Goal: Task Accomplishment & Management: Use online tool/utility

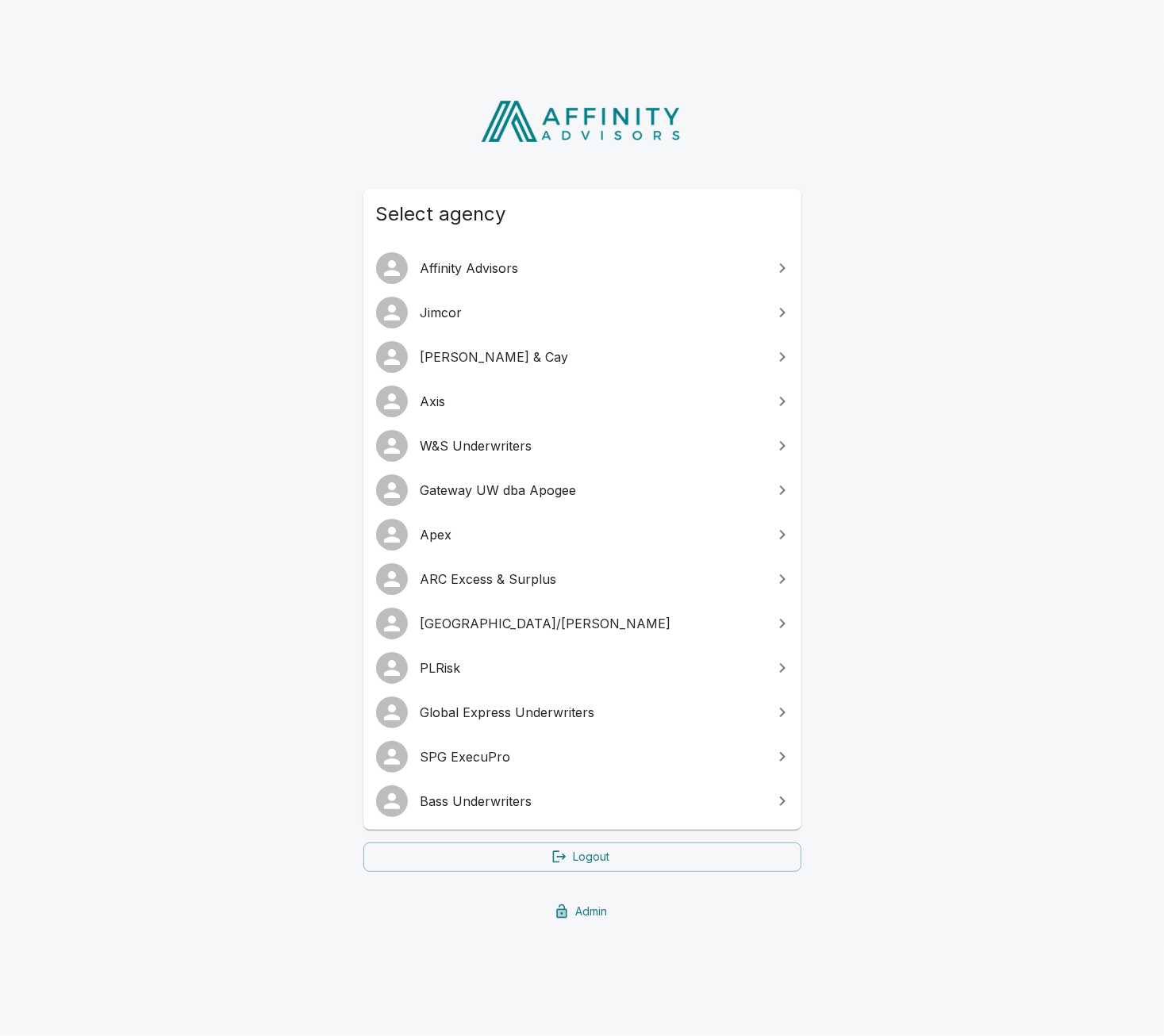
click at [529, 751] on span "SPG ExecuPro" at bounding box center [592, 756] width 343 height 19
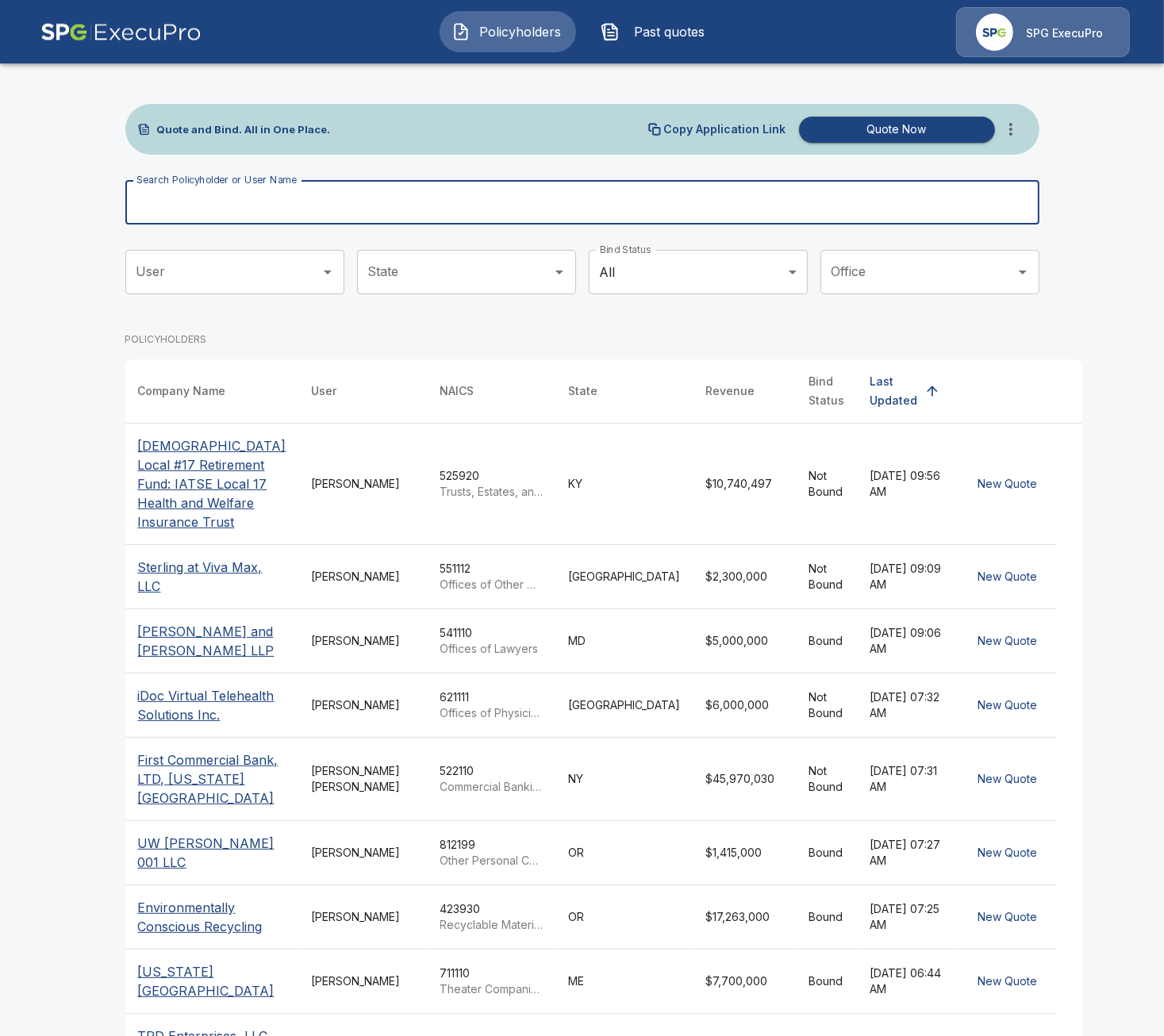
click at [591, 191] on input "Search Policyholder or User Name" at bounding box center [573, 202] width 897 height 44
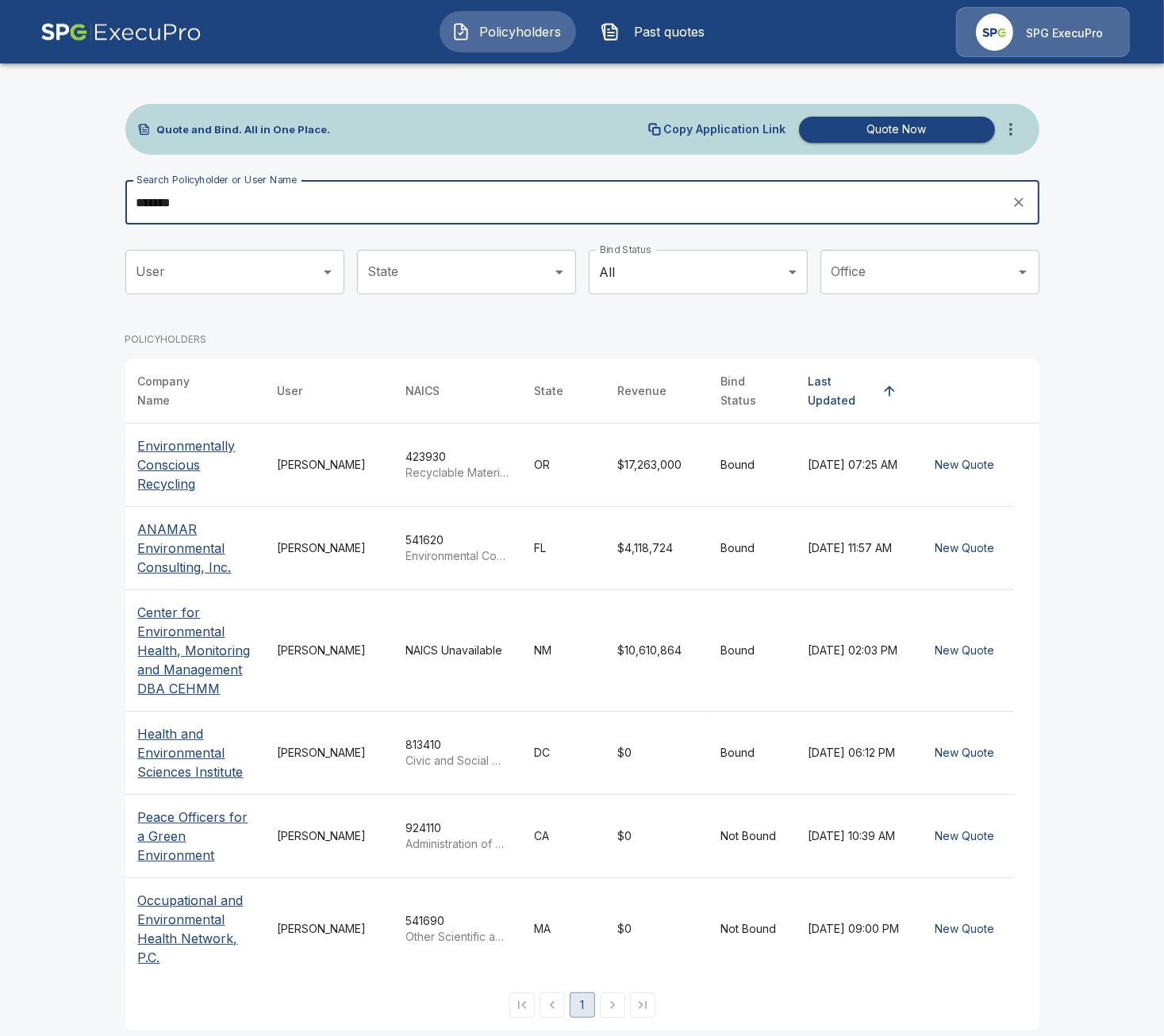
type input "*******"
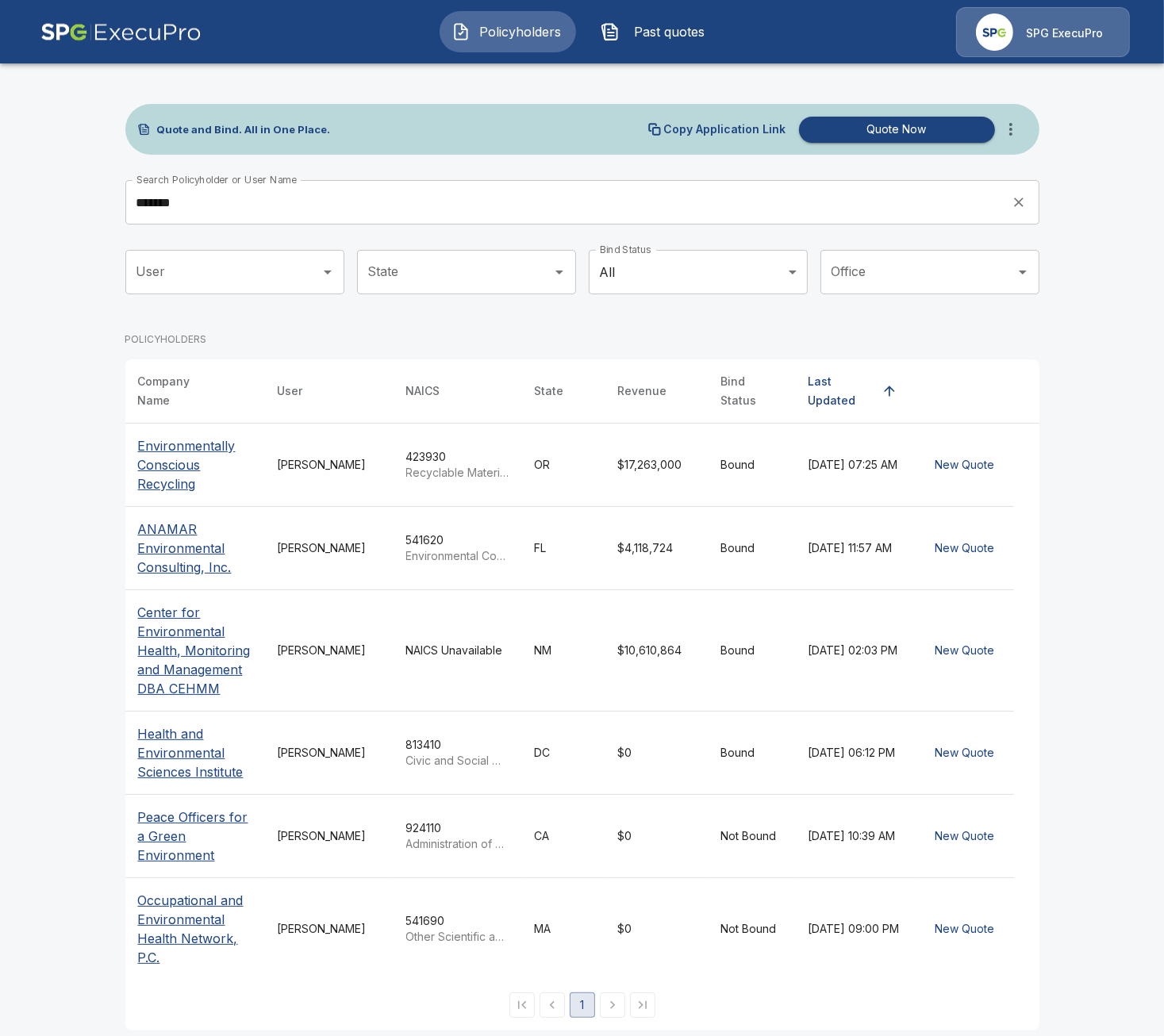
click at [173, 443] on p "Environmentally Conscious Recycling" at bounding box center [195, 464] width 114 height 57
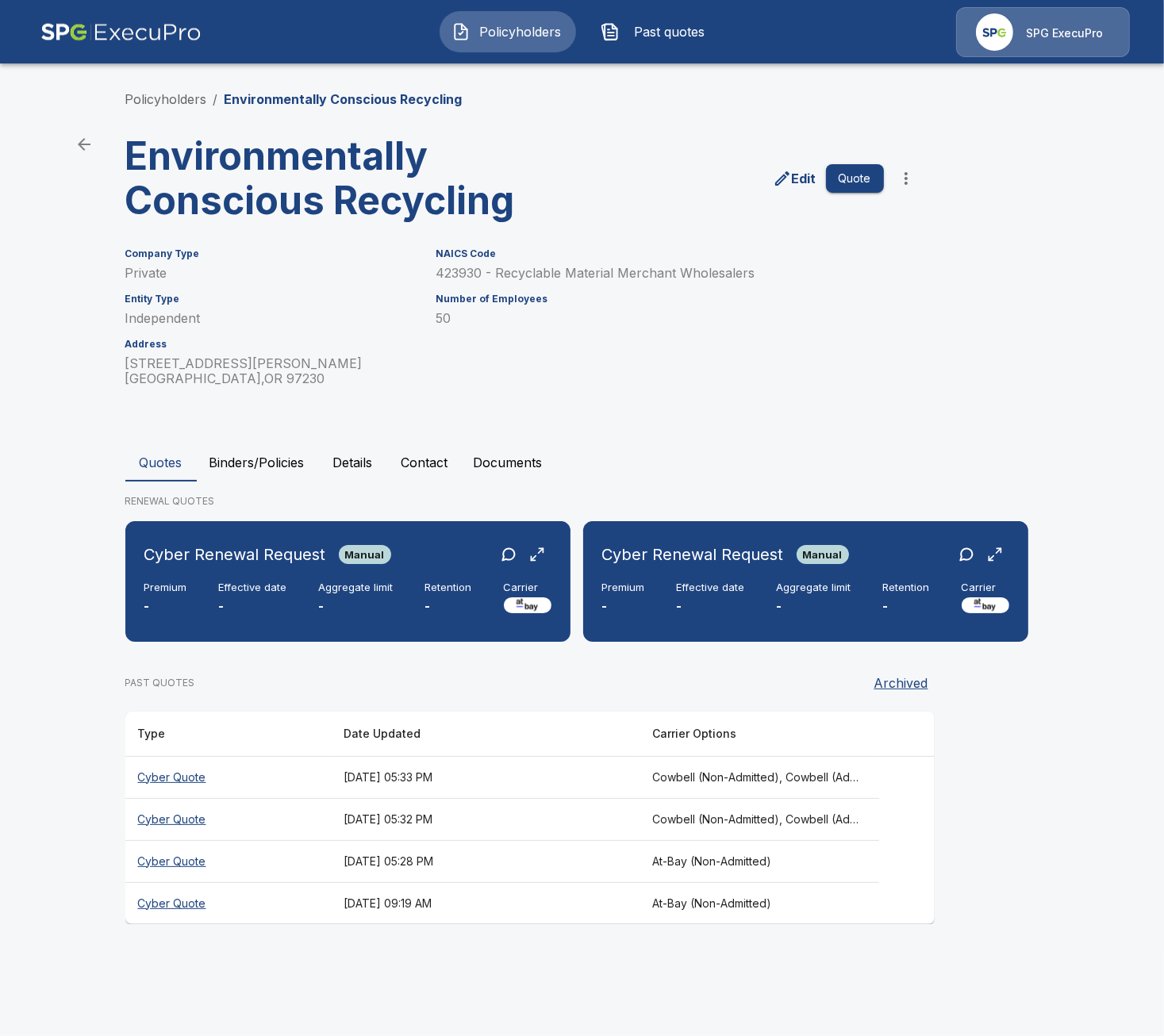
click at [274, 150] on h3 "Environmentally Conscious Recycling" at bounding box center [321, 179] width 392 height 89
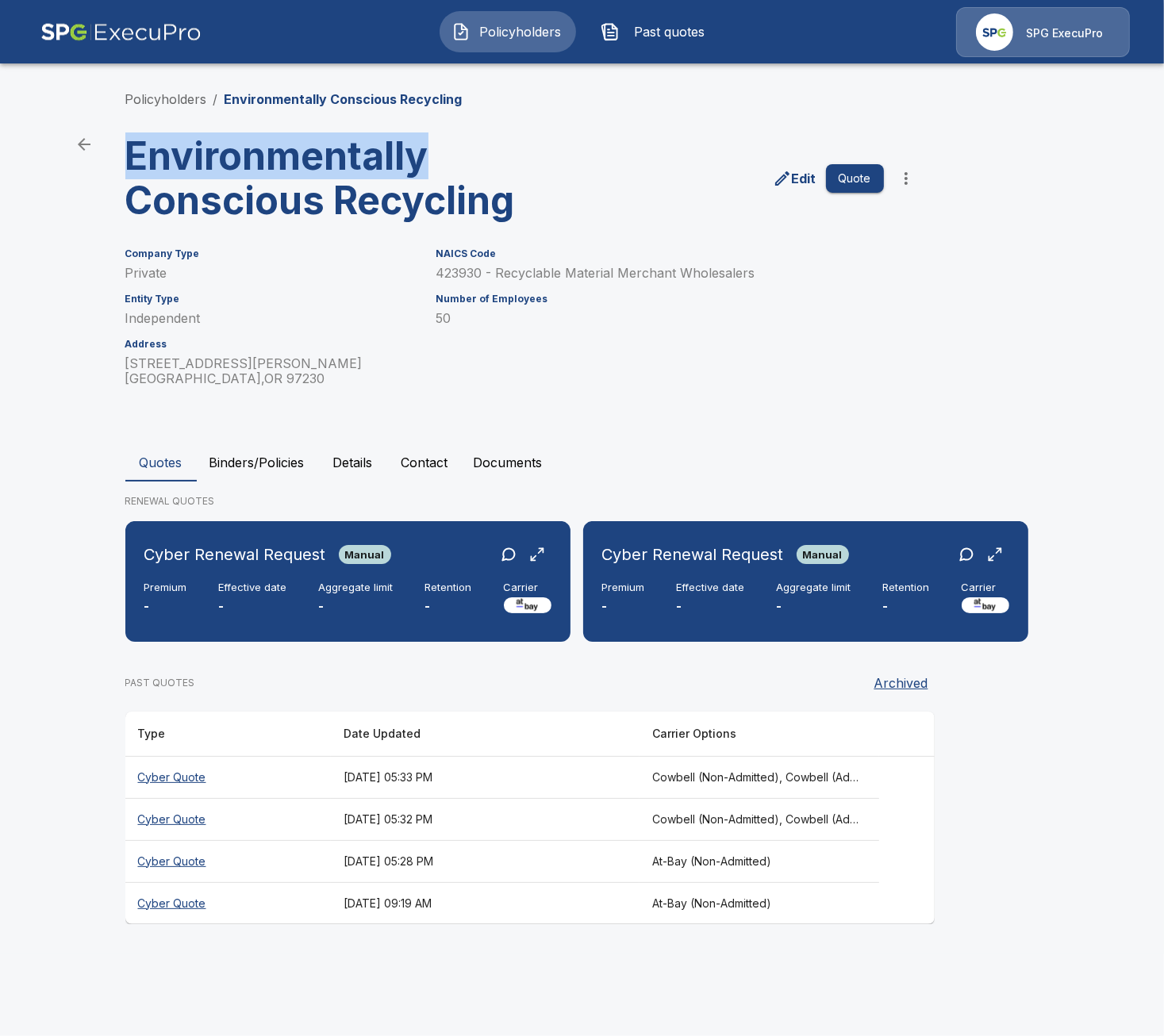
click at [274, 150] on h3 "Environmentally Conscious Recycling" at bounding box center [321, 179] width 392 height 89
copy h3 "Environmentally"
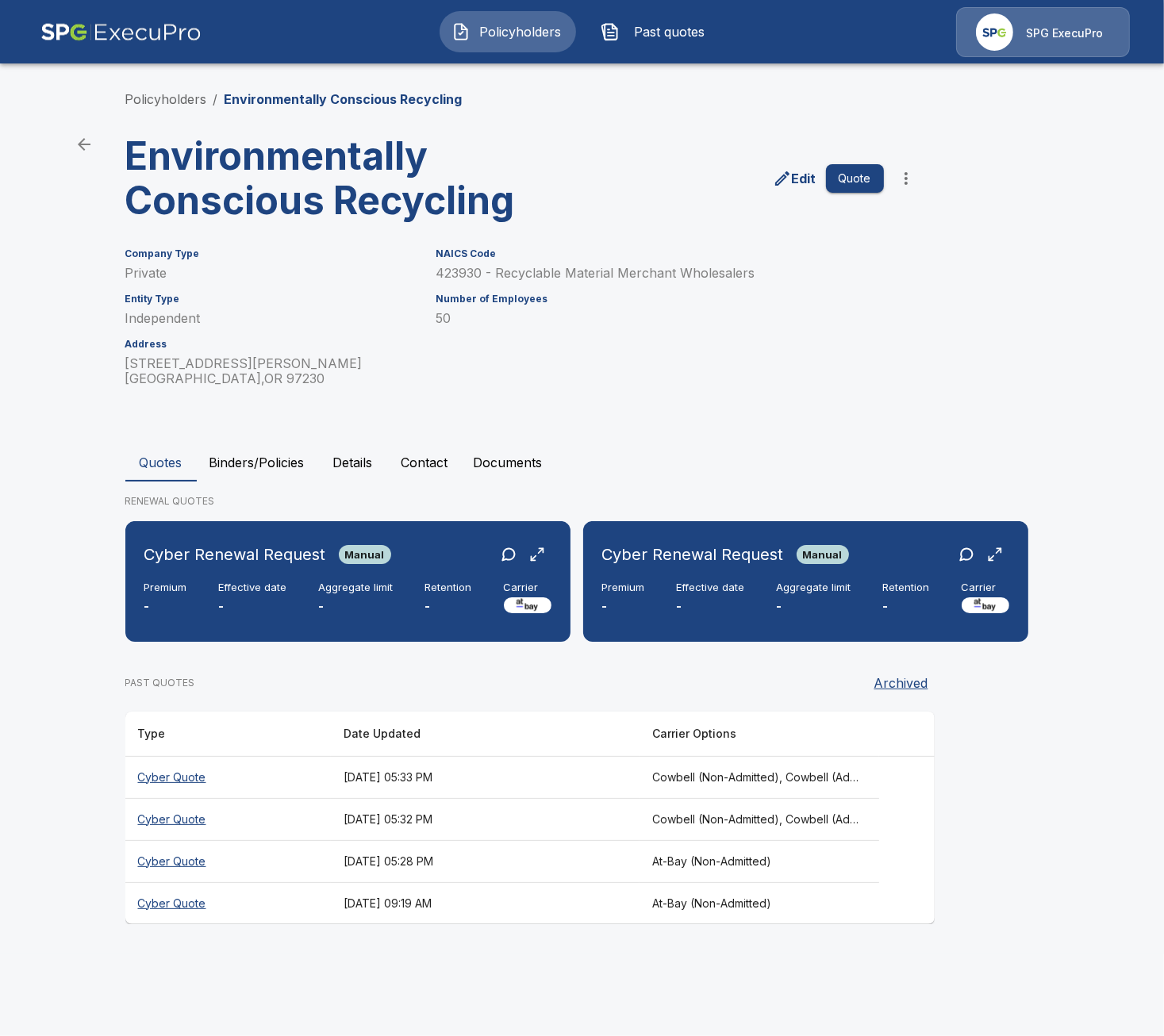
click at [967, 404] on div "Policyholders / Environmentally Conscious Recycling Environmentally Conscious R…" at bounding box center [582, 507] width 952 height 895
click at [178, 95] on link "Policyholders" at bounding box center [166, 99] width 82 height 15
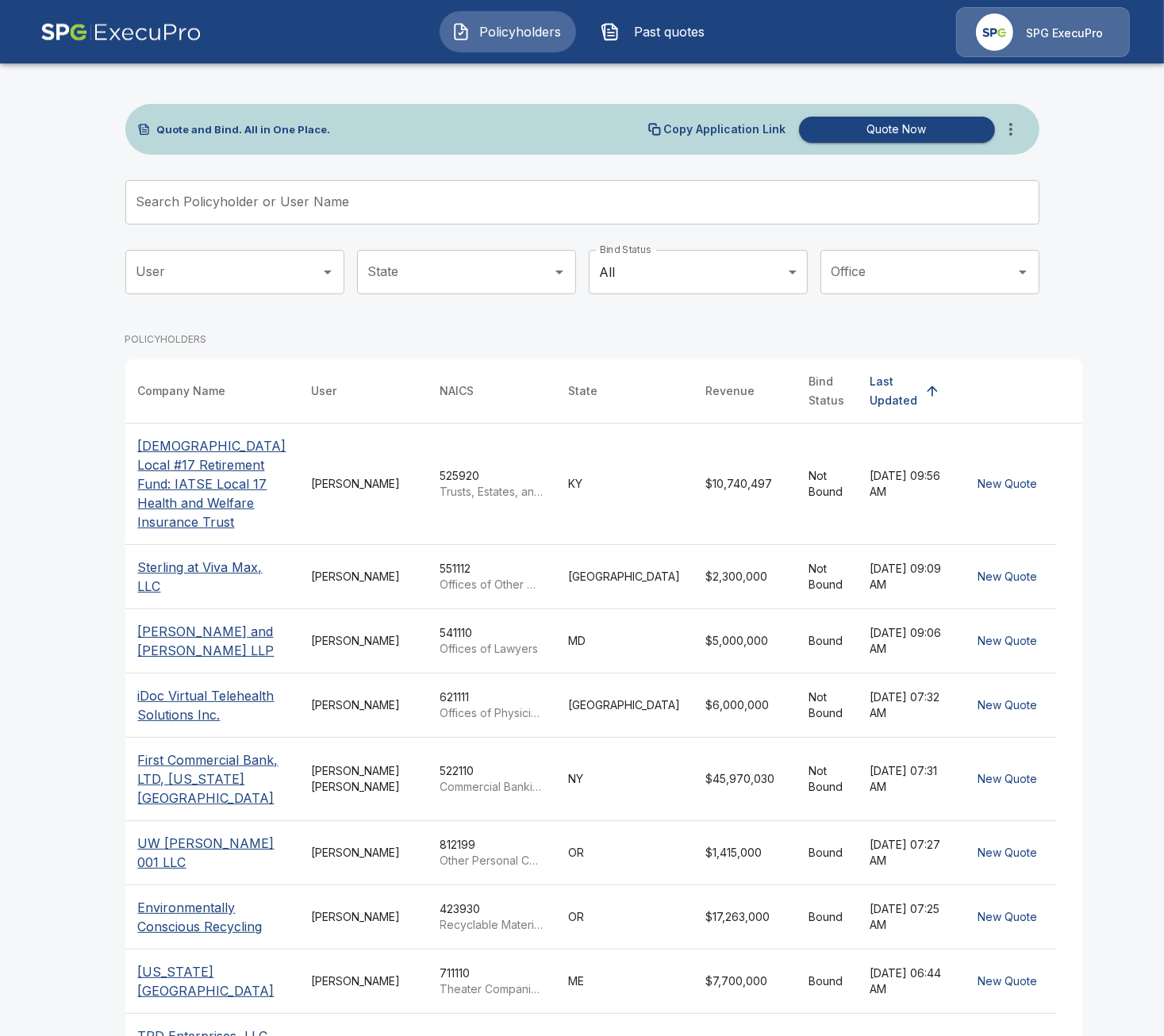
click at [1011, 132] on icon "more" at bounding box center [1010, 129] width 19 height 19
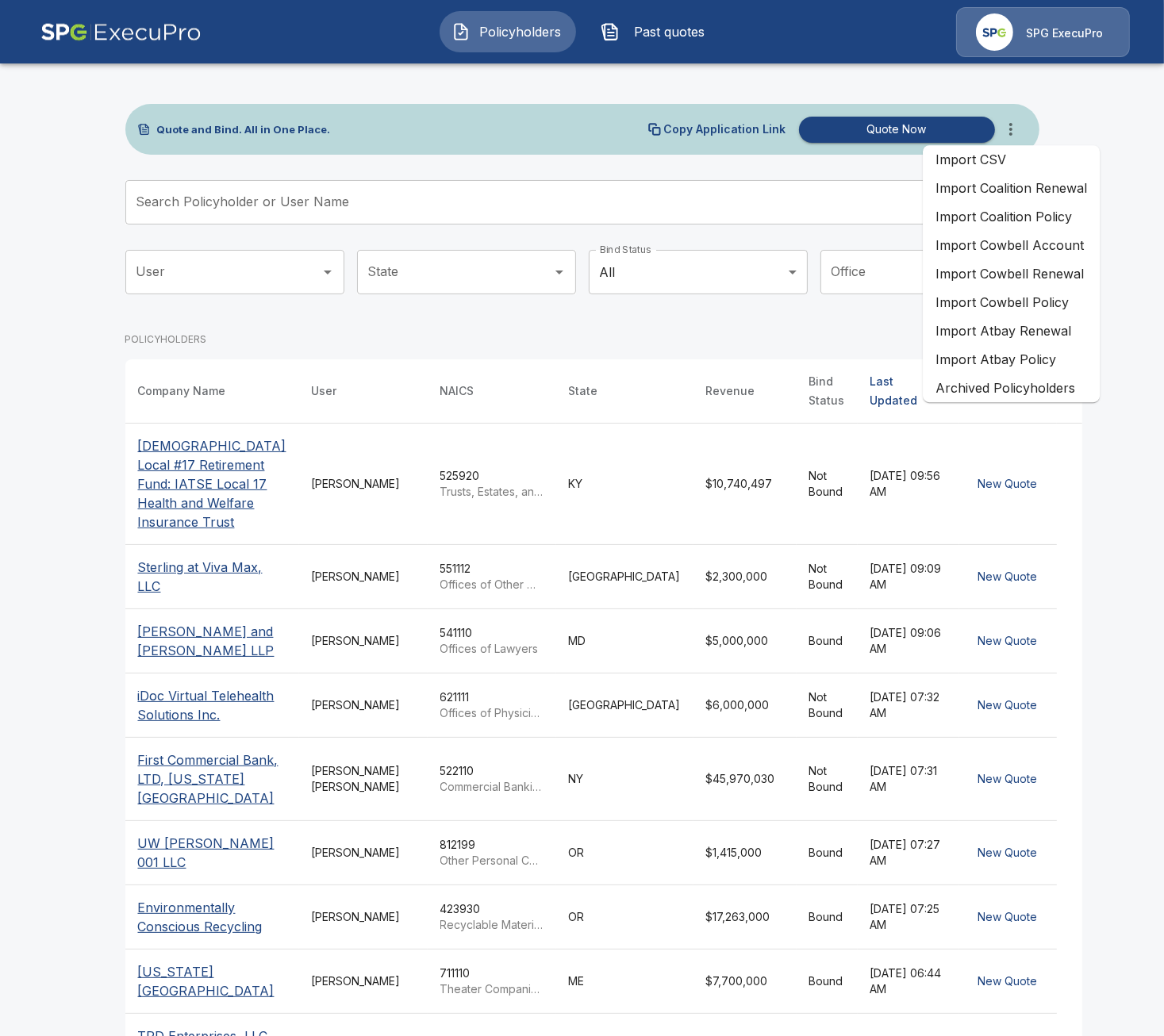
click at [1043, 343] on li "Import Atbay Renewal" at bounding box center [1011, 330] width 177 height 28
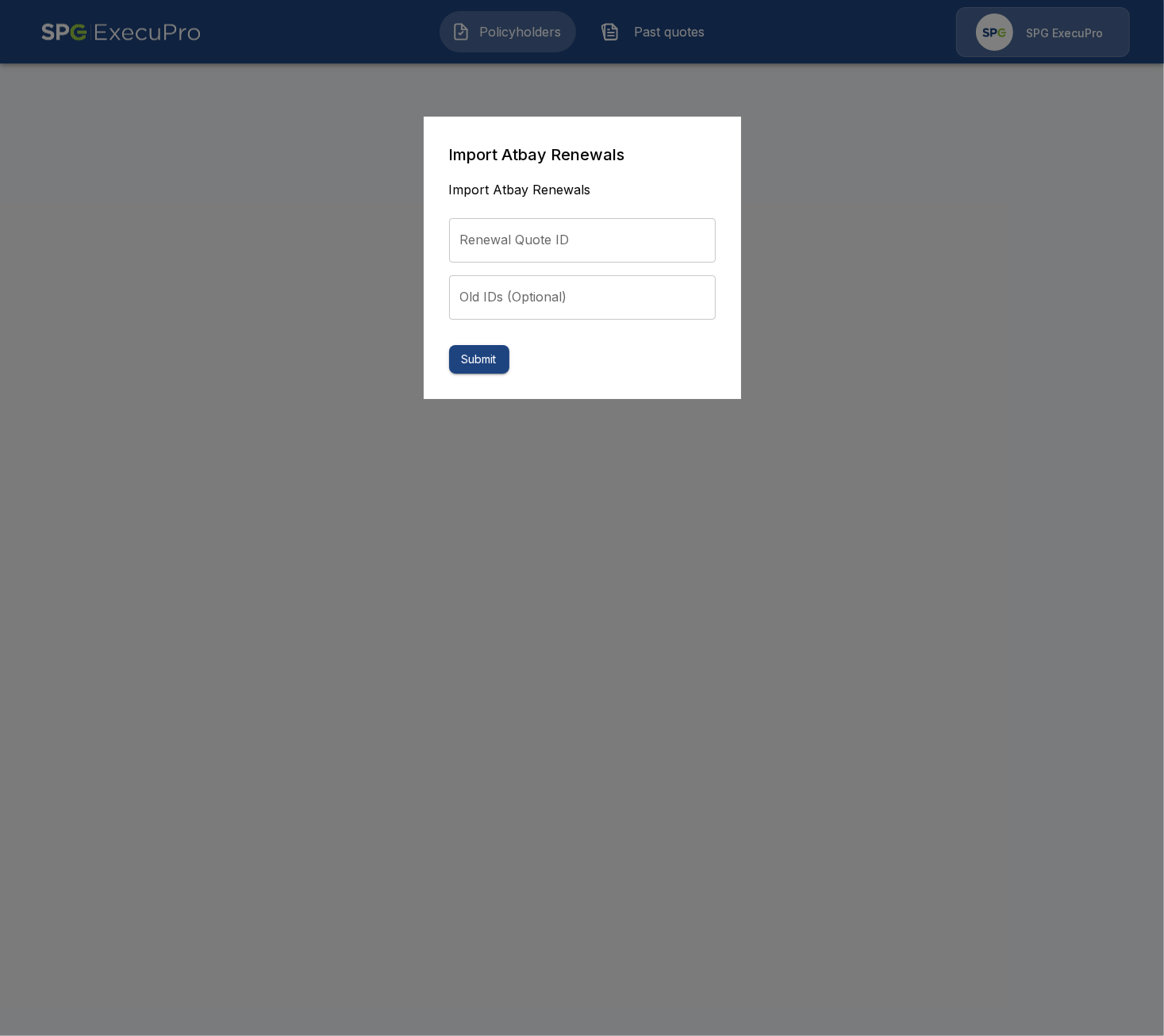
click at [612, 231] on input "Renewal Quote ID" at bounding box center [582, 240] width 267 height 44
paste input "**********"
type input "**********"
click at [472, 376] on div "**********" at bounding box center [582, 258] width 317 height 283
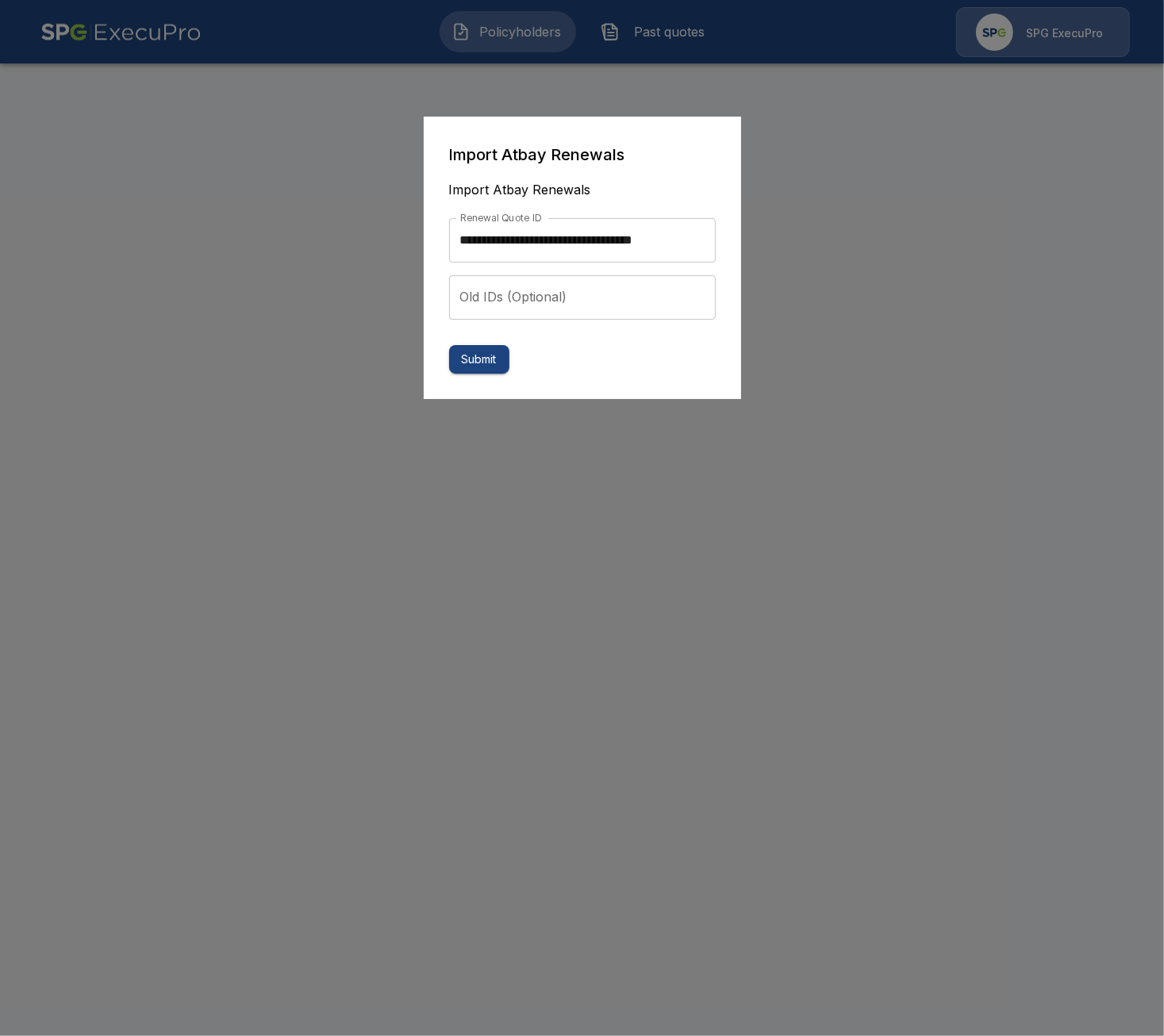
click at [480, 362] on button "Submit" at bounding box center [479, 360] width 60 height 29
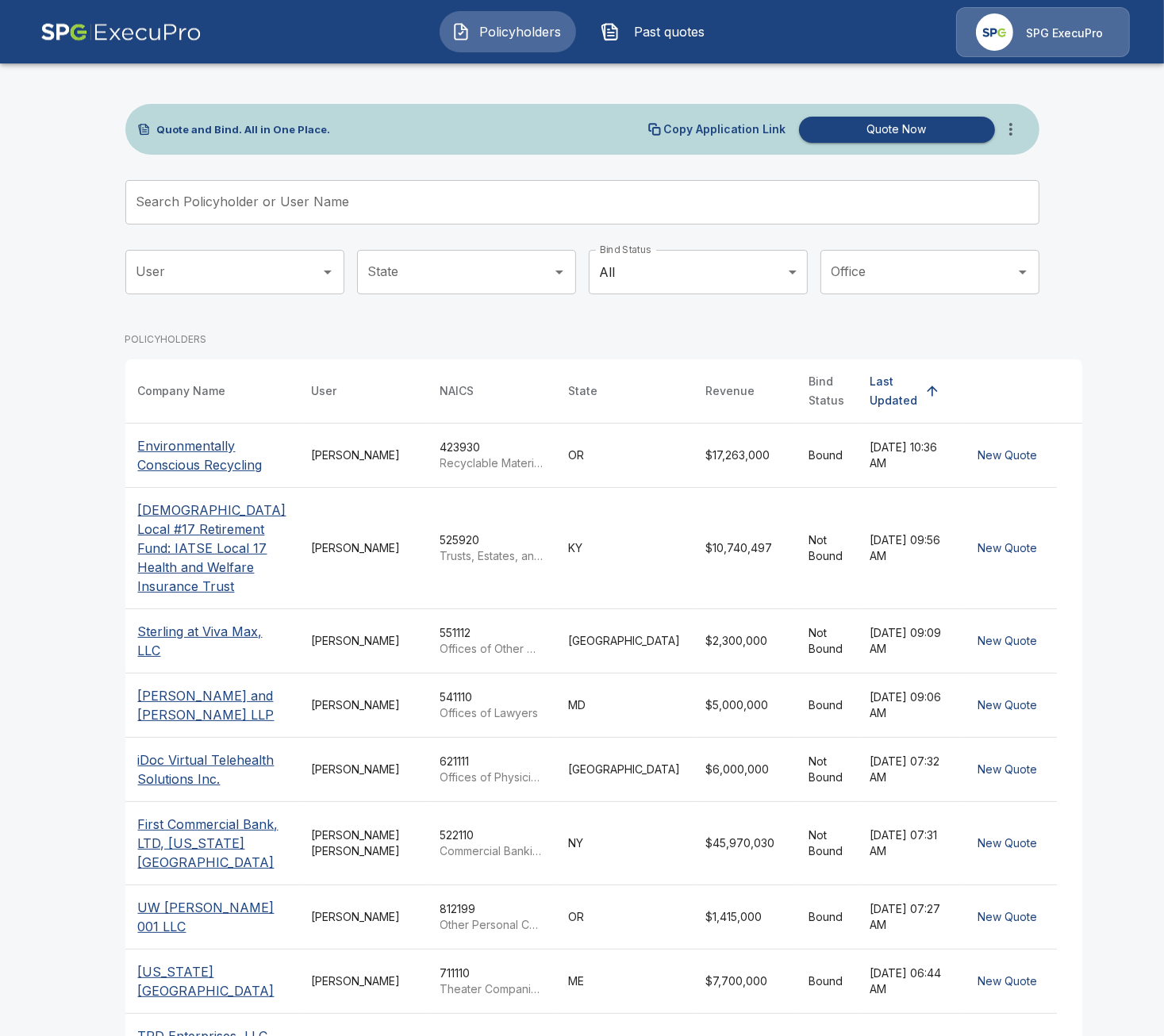
click at [228, 441] on p "Environmentally Conscious Recycling" at bounding box center [212, 455] width 149 height 38
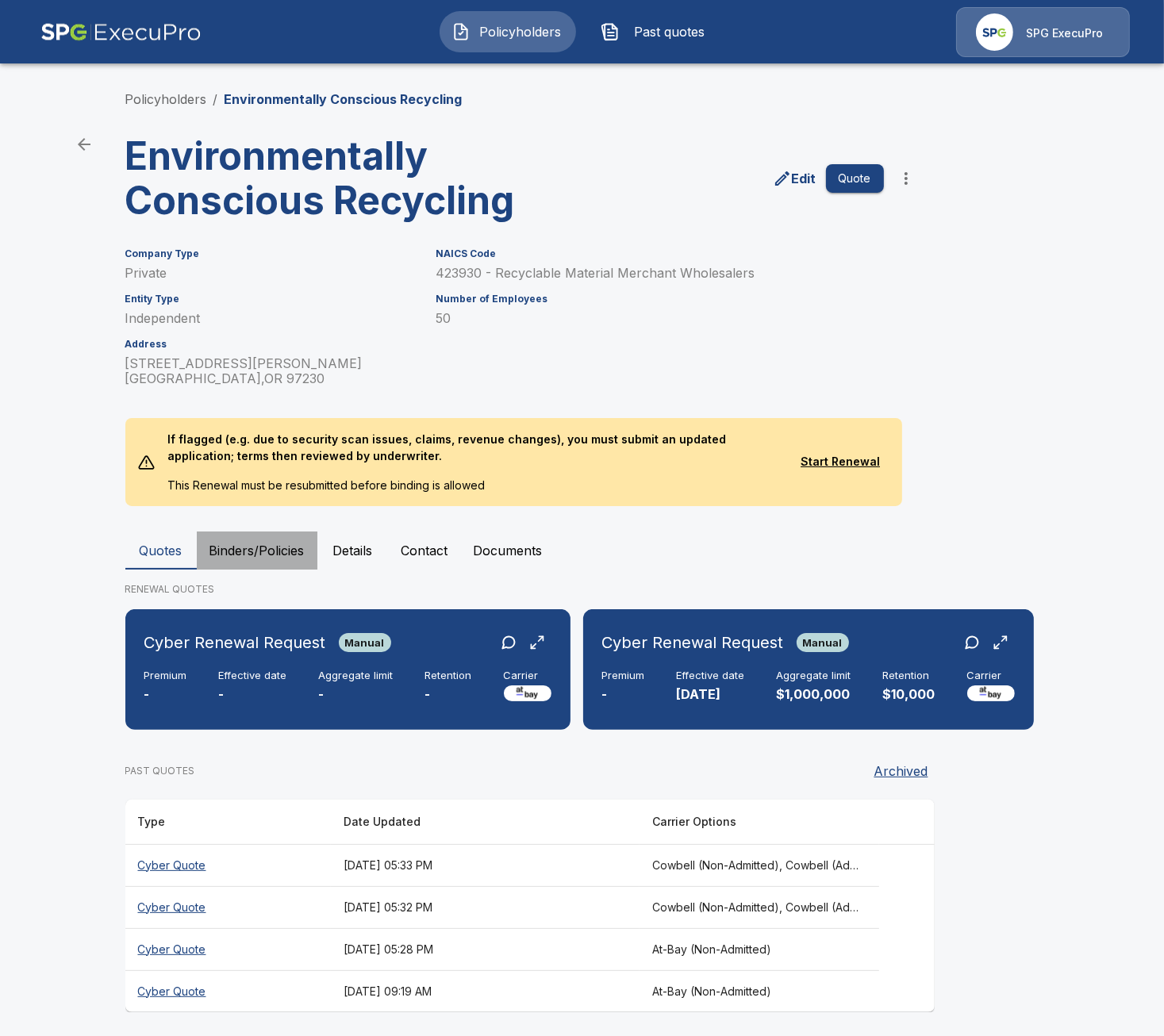
click at [247, 544] on button "Binders/Policies" at bounding box center [257, 550] width 121 height 38
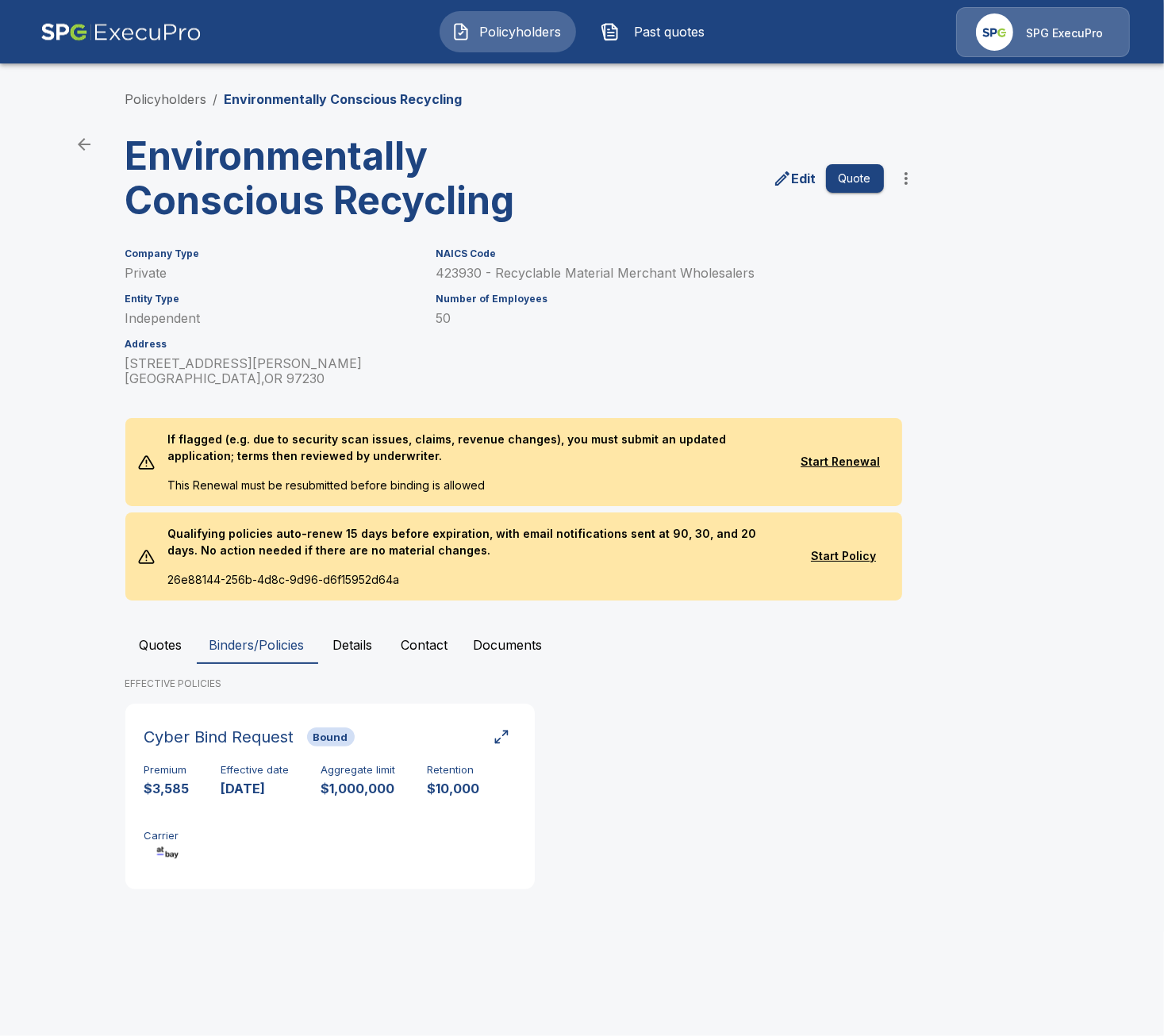
click at [141, 666] on div "Quotes Binders/Policies Details Contact Documents EFFECTIVE POLICIES Cyber Bind…" at bounding box center [582, 763] width 914 height 276
click at [154, 639] on button "Quotes" at bounding box center [160, 644] width 72 height 38
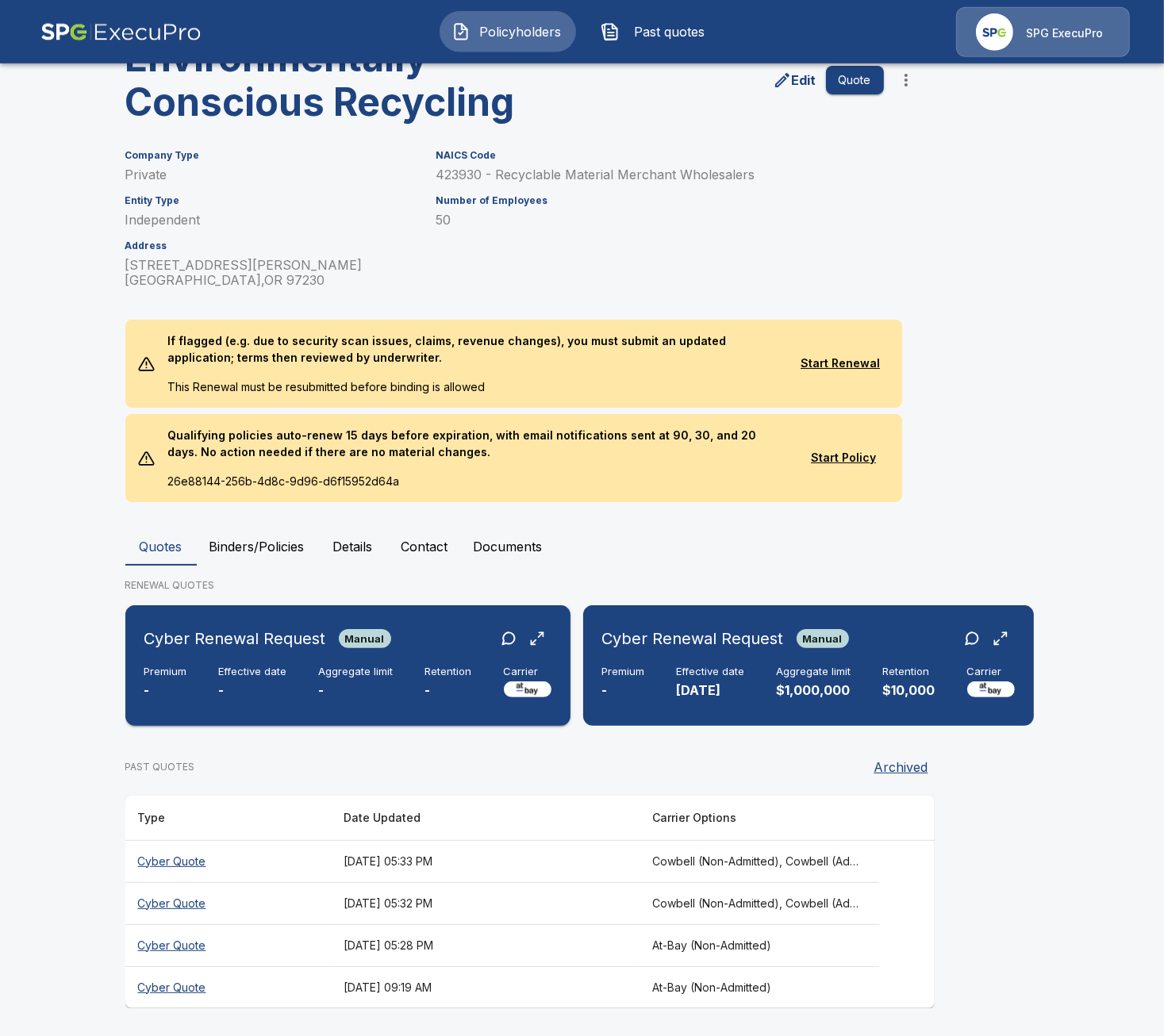
scroll to position [99, 0]
click at [681, 707] on div "Cyber Renewal Request Manual Premium - Effective date 11/1/2025 Aggregate limit…" at bounding box center [808, 664] width 438 height 108
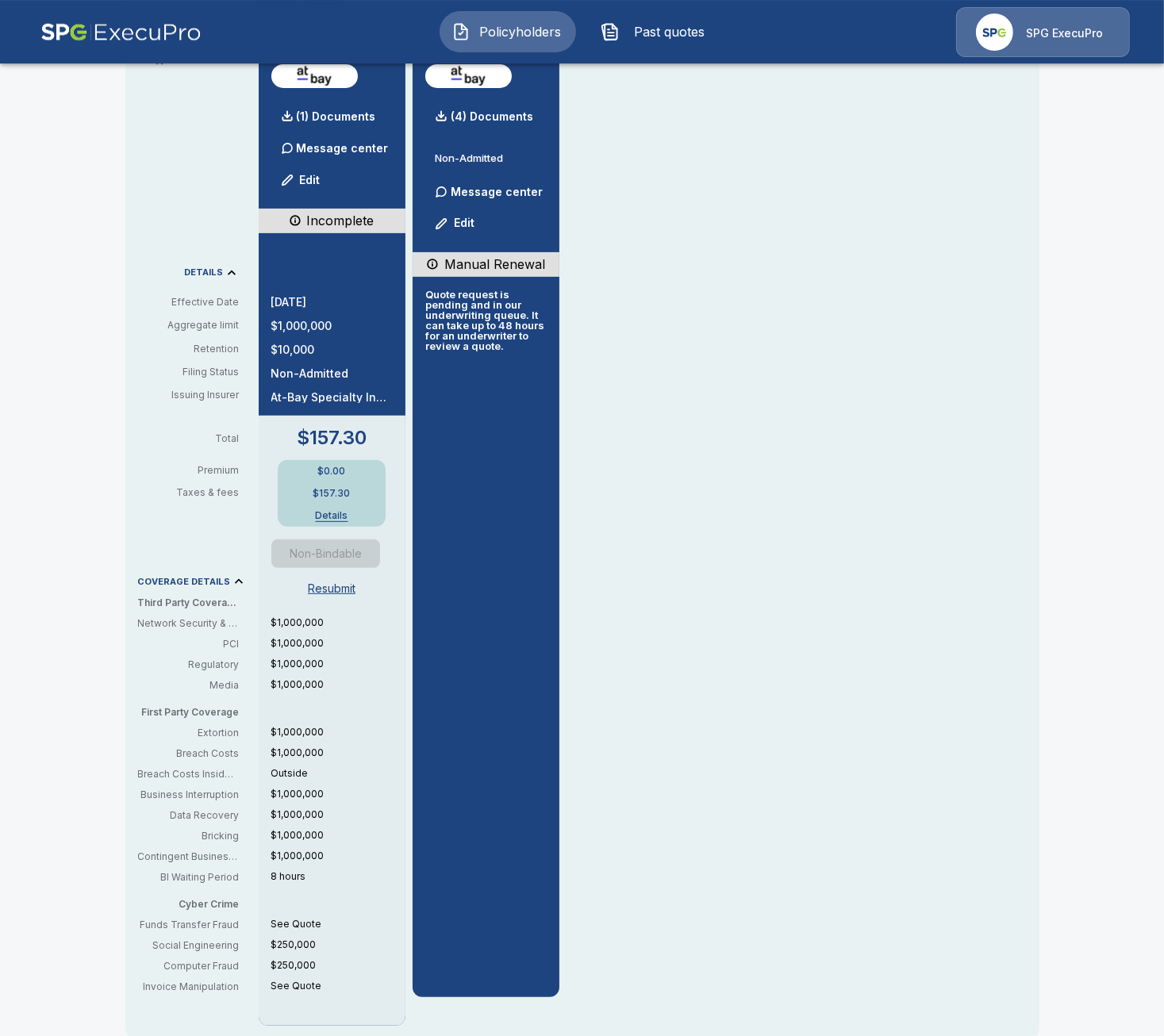
scroll to position [457, 0]
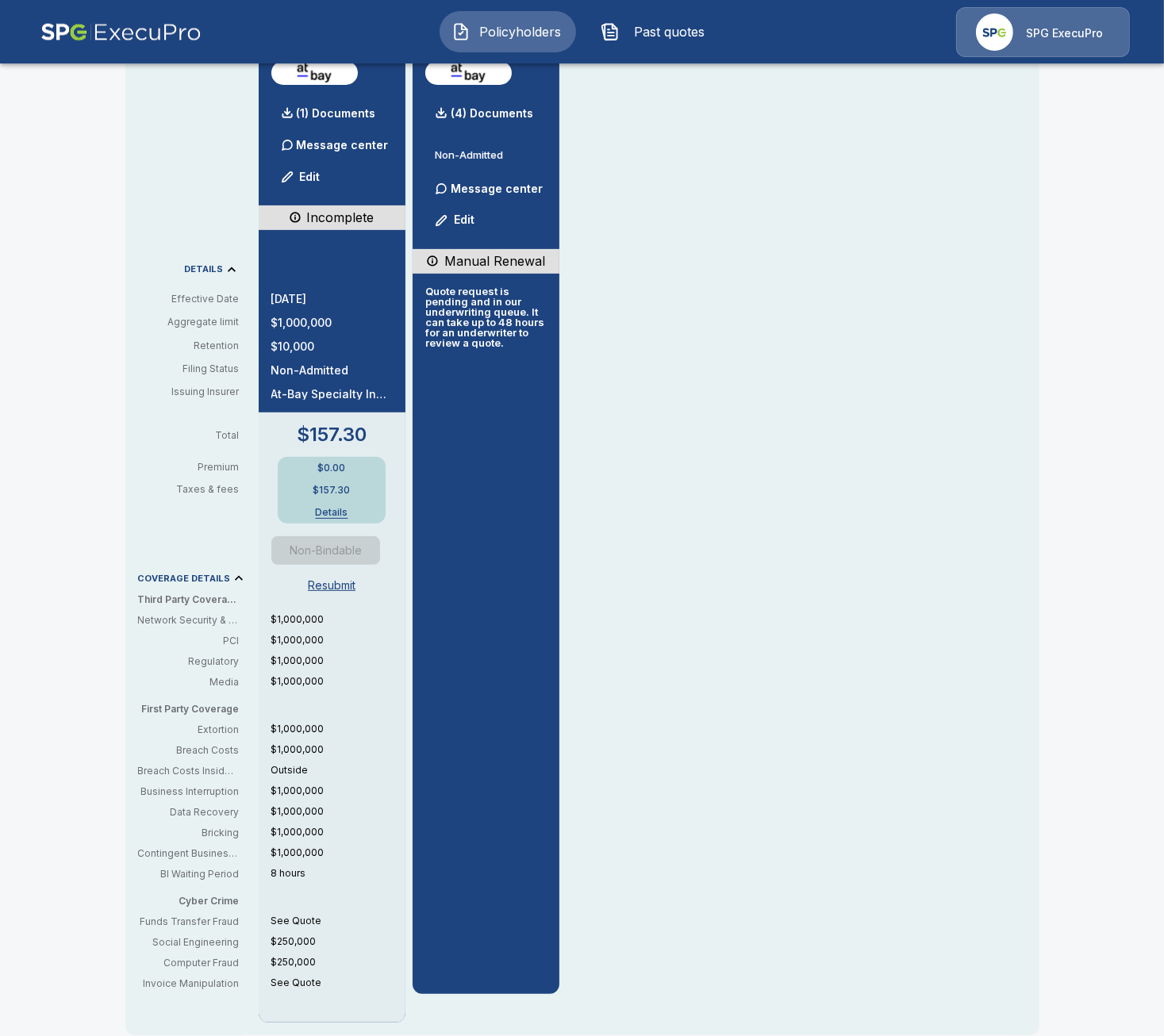
click at [85, 437] on div "Policyholders / Environmentally Conscious Recycling / Quote Quote Results Broke…" at bounding box center [582, 400] width 1164 height 1563
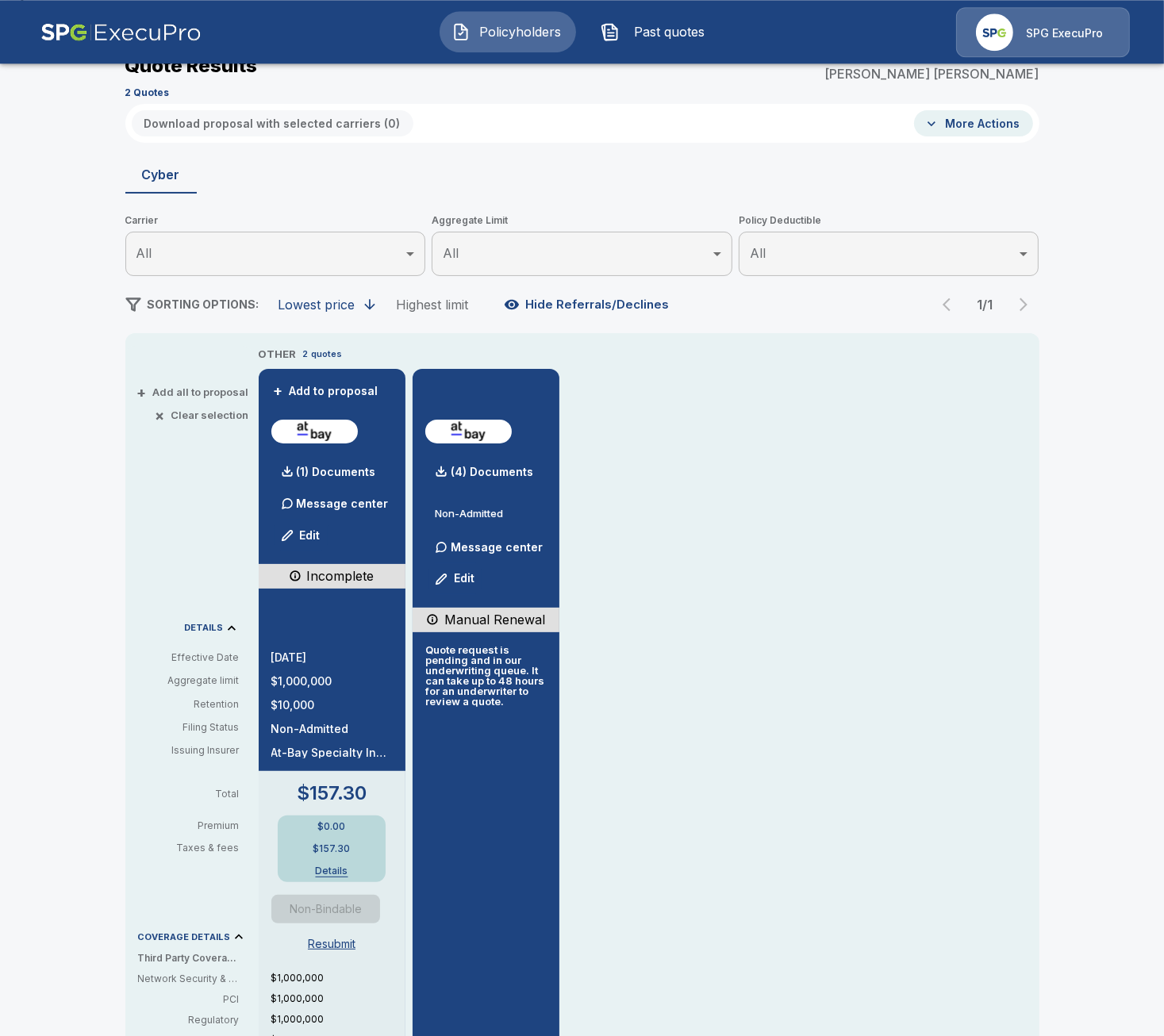
scroll to position [92, 0]
